Goal: Task Accomplishment & Management: Complete application form

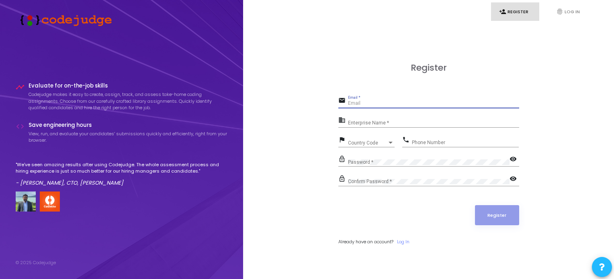
click at [419, 106] on input "Email *" at bounding box center [433, 104] width 171 height 6
click at [522, 37] on div "Register email Email * Required field business Enterprise Name * flag Country C…" at bounding box center [428, 162] width 353 height 279
click at [506, 12] on link "person_add Register" at bounding box center [515, 11] width 48 height 19
click at [389, 104] on input "Email *" at bounding box center [433, 104] width 171 height 6
type input "[EMAIL_ADDRESS][DOMAIN_NAME]"
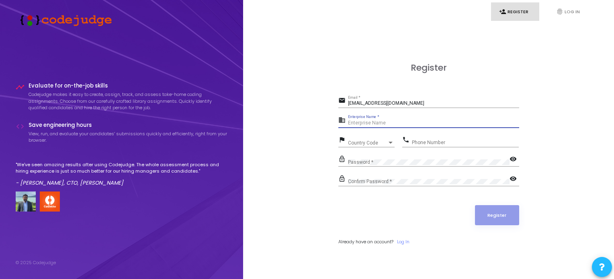
click at [380, 123] on input "Enterprise Name *" at bounding box center [433, 124] width 171 height 6
click at [373, 121] on input "Enterprise Name *" at bounding box center [433, 124] width 171 height 6
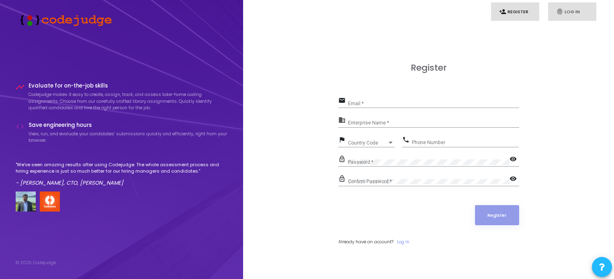
click at [553, 19] on link "fingerprint Log In" at bounding box center [572, 11] width 48 height 19
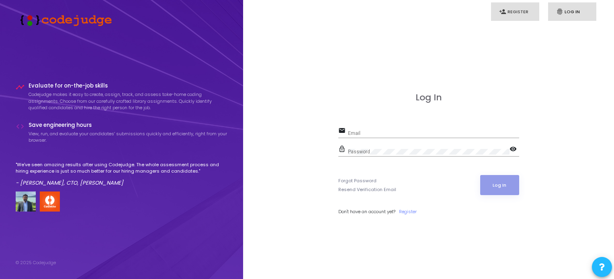
click at [529, 12] on link "person_add Register" at bounding box center [515, 11] width 48 height 19
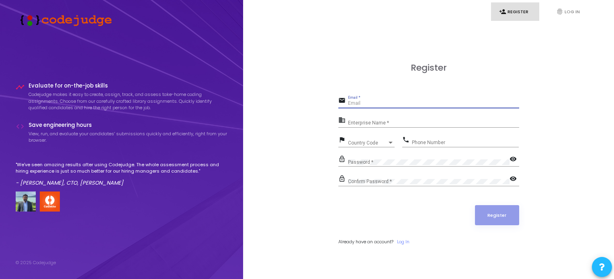
click at [394, 104] on input "Email *" at bounding box center [433, 104] width 171 height 6
type input "[EMAIL_ADDRESS][DOMAIN_NAME]"
click at [377, 127] on div "Enterprise Name *" at bounding box center [433, 121] width 171 height 12
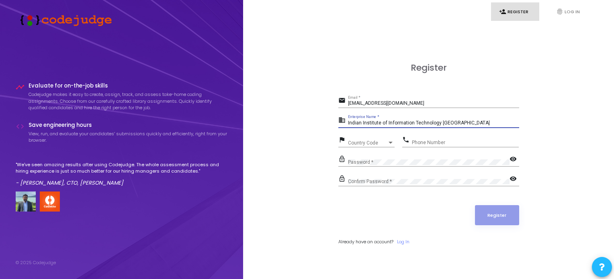
type input "Indian Institute of Information Technology [GEOGRAPHIC_DATA]"
drag, startPoint x: 378, startPoint y: 117, endPoint x: 352, endPoint y: 118, distance: 25.3
click at [352, 118] on div "Indian Institute of Information Technology Manipur Enterprise Name *" at bounding box center [433, 121] width 171 height 12
click at [375, 139] on div "Country Code Country Code" at bounding box center [371, 141] width 47 height 12
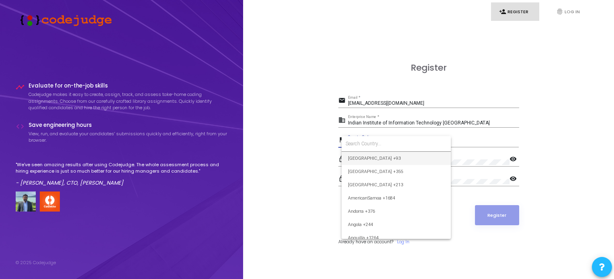
type input "-"
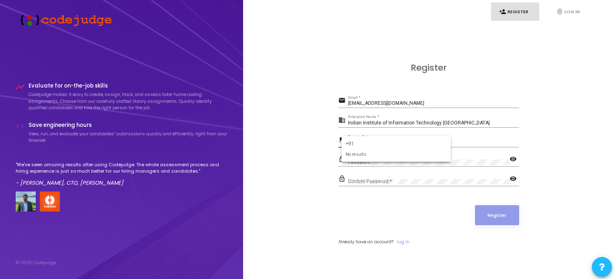
type input "+91"
click at [360, 158] on form "+91 No results" at bounding box center [396, 149] width 109 height 26
click at [395, 117] on div at bounding box center [307, 139] width 614 height 279
click at [382, 139] on div "Country Code Country Code" at bounding box center [371, 141] width 47 height 12
type input "india"
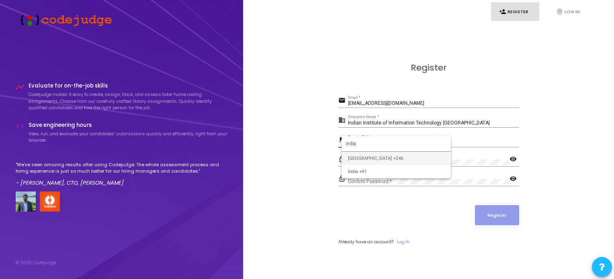
click at [401, 164] on span "[GEOGRAPHIC_DATA] +246" at bounding box center [396, 158] width 96 height 13
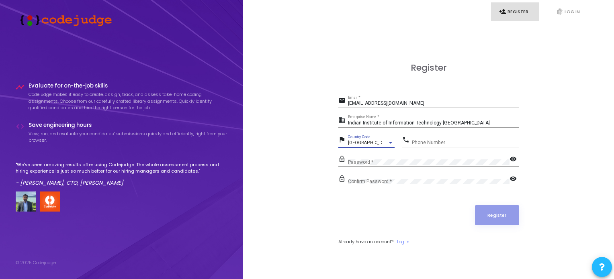
click at [388, 138] on div "[GEOGRAPHIC_DATA] +246 Country Code" at bounding box center [371, 141] width 47 height 12
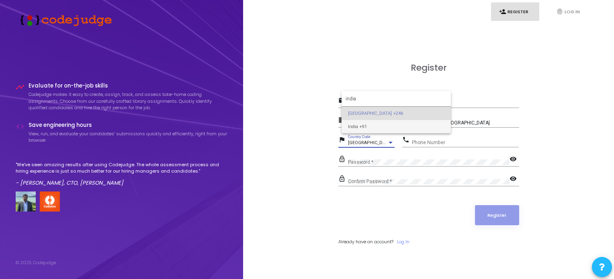
type input "india"
click at [389, 125] on span "India +91" at bounding box center [396, 126] width 96 height 13
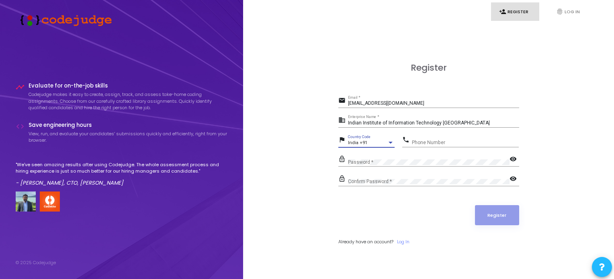
click at [424, 144] on input "Phone Number" at bounding box center [465, 143] width 107 height 6
type input "8239322263"
click at [434, 159] on div "Password *" at bounding box center [429, 160] width 162 height 12
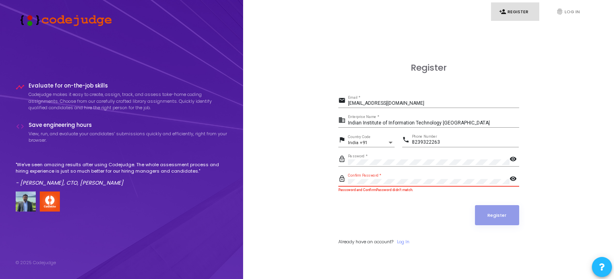
click at [514, 160] on mat-icon "visibility" at bounding box center [514, 160] width 10 height 10
click at [513, 178] on mat-icon "visibility" at bounding box center [514, 180] width 10 height 10
click at [419, 227] on form "email [EMAIL_ADDRESS][DOMAIN_NAME] Email * business Indian Institute of Informa…" at bounding box center [428, 170] width 181 height 150
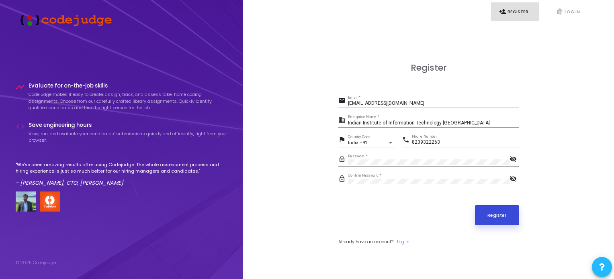
click at [497, 218] on button "Register" at bounding box center [497, 215] width 44 height 20
click at [401, 102] on input "[EMAIL_ADDRESS][DOMAIN_NAME]" at bounding box center [433, 104] width 171 height 6
type input "[EMAIL_ADDRESS][DOMAIN_NAME]"
click at [485, 218] on button "Register" at bounding box center [497, 215] width 44 height 20
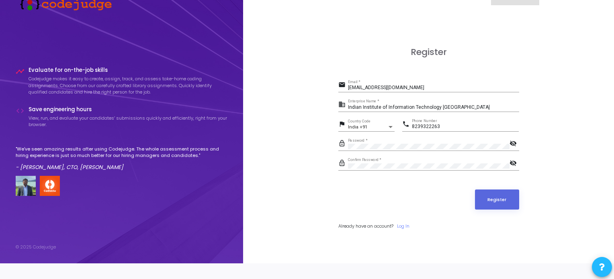
scroll to position [23, 0]
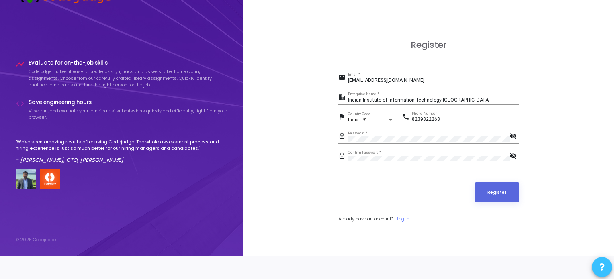
click at [600, 269] on icon at bounding box center [602, 267] width 6 height 6
click at [601, 220] on icon at bounding box center [602, 218] width 6 height 6
click at [377, 48] on h3 "Register" at bounding box center [428, 45] width 181 height 10
